Goal: Navigation & Orientation: Find specific page/section

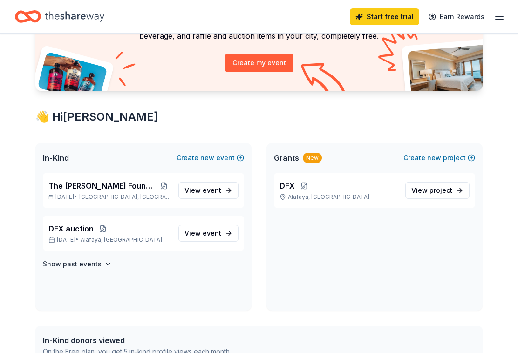
scroll to position [96, 0]
click at [62, 232] on span "DFX auction" at bounding box center [70, 228] width 45 height 11
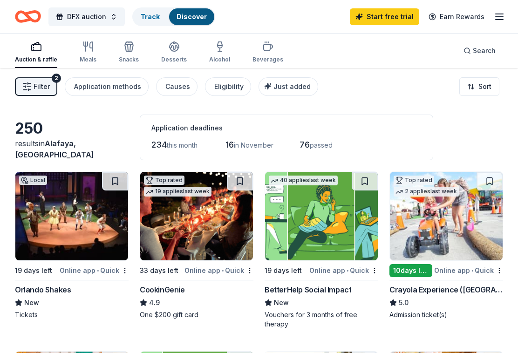
click at [89, 54] on div "Meals" at bounding box center [88, 52] width 17 height 22
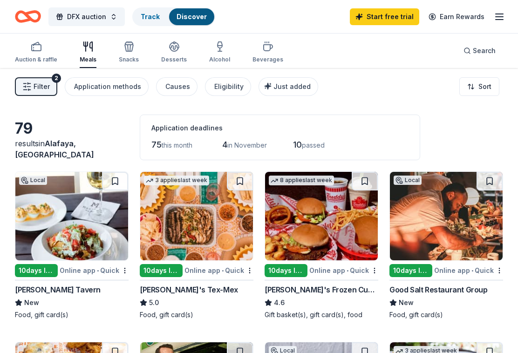
click at [134, 54] on div "Snacks" at bounding box center [129, 52] width 20 height 22
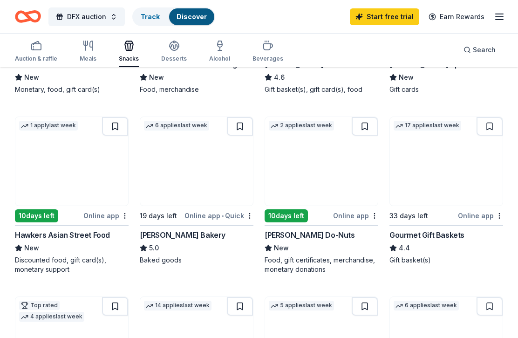
scroll to position [180, 0]
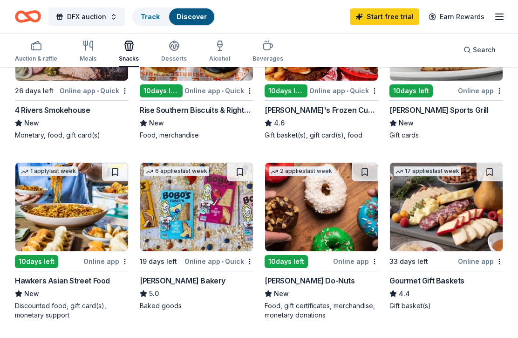
click at [175, 46] on icon "button" at bounding box center [174, 44] width 9 height 7
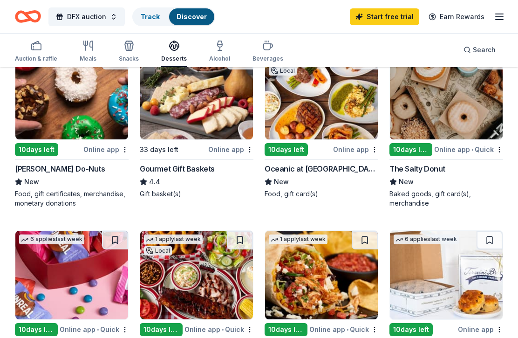
scroll to position [288, 0]
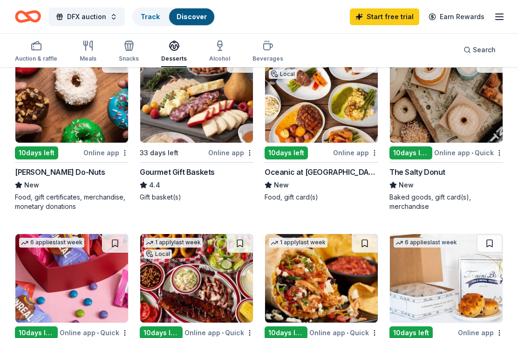
click at [217, 46] on icon "button" at bounding box center [219, 44] width 5 height 6
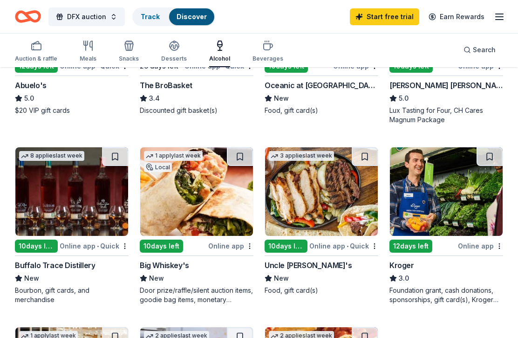
scroll to position [360, 0]
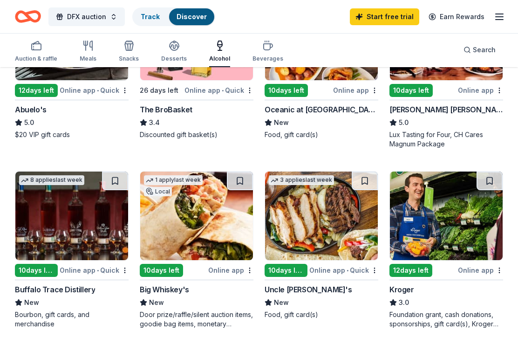
click at [266, 51] on div "Beverages" at bounding box center [267, 51] width 31 height 22
